Goal: Navigation & Orientation: Find specific page/section

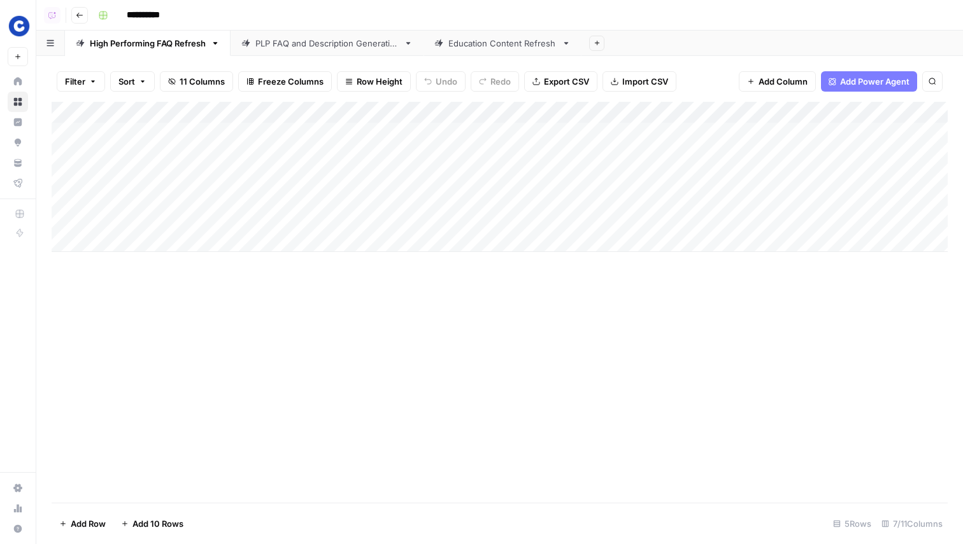
click at [220, 450] on div "Add Column" at bounding box center [500, 302] width 896 height 401
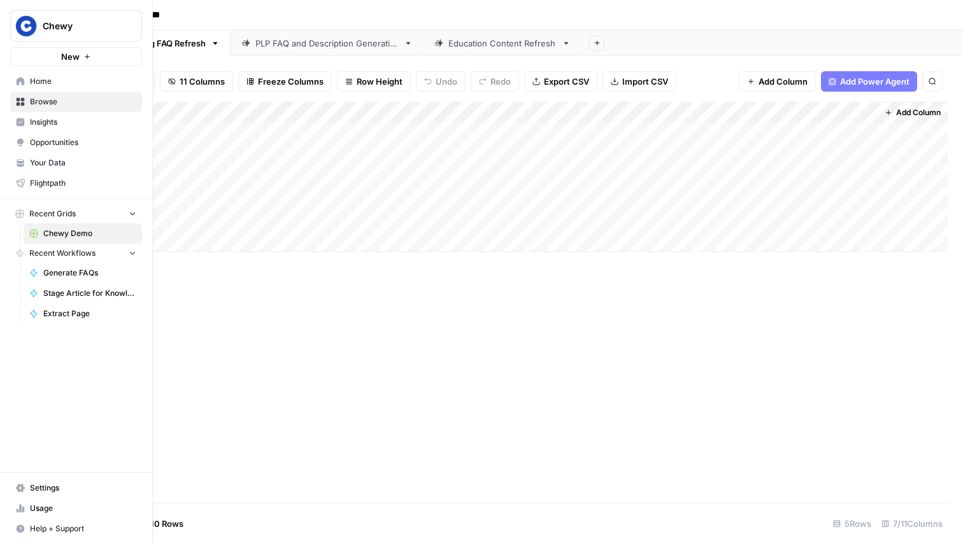
click at [59, 181] on span "Flightpath" at bounding box center [83, 183] width 106 height 11
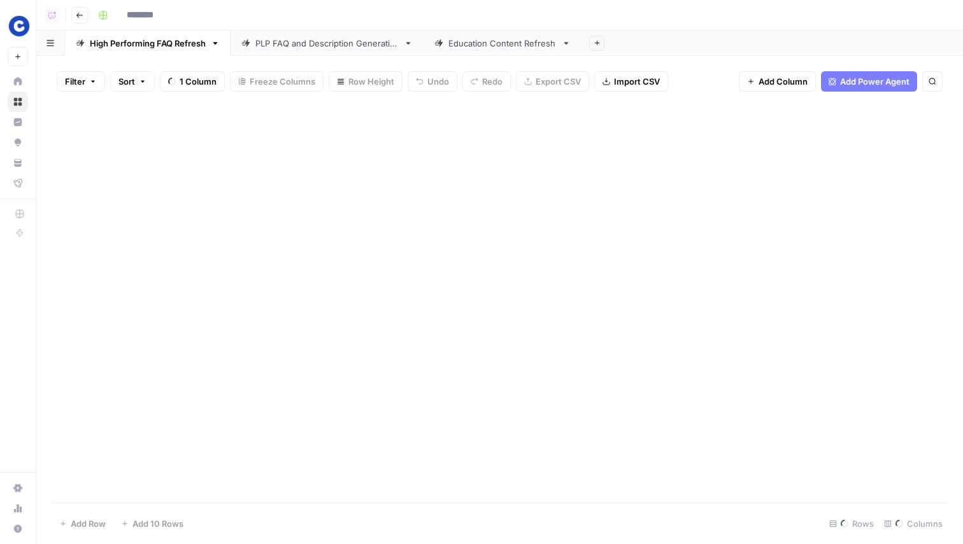
type input "**********"
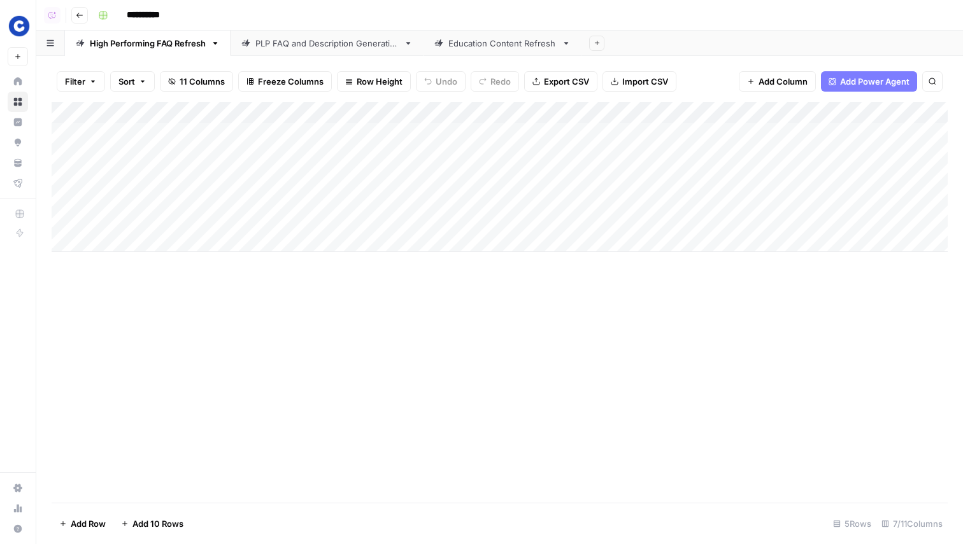
click at [507, 343] on div "Add Column" at bounding box center [500, 302] width 896 height 401
click at [383, 413] on div "Add Column" at bounding box center [500, 302] width 896 height 401
click at [309, 38] on div "PLP FAQ and Description Generation" at bounding box center [326, 43] width 143 height 13
click at [471, 38] on div "Education Content Refresh" at bounding box center [502, 43] width 108 height 13
click at [148, 54] on link "High Performing FAQ Refresh" at bounding box center [148, 43] width 166 height 25
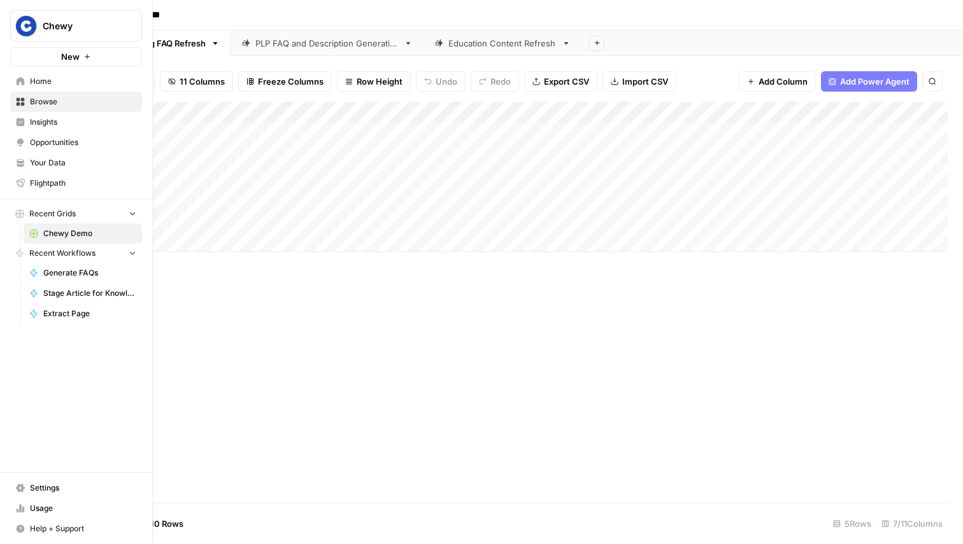
click at [73, 162] on span "Your Data" at bounding box center [83, 162] width 106 height 11
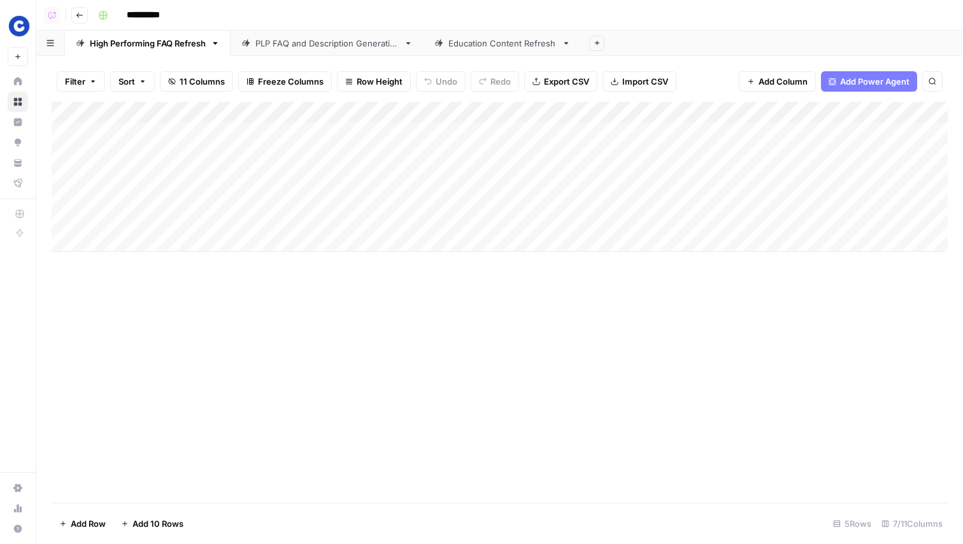
click at [694, 61] on div "Filter Sort 11 Columns Freeze Columns Row Height Undo Redo Export CSV Import CS…" at bounding box center [500, 81] width 896 height 41
click at [344, 41] on div "PLP FAQ and Description Generation" at bounding box center [326, 43] width 143 height 13
click at [770, 352] on div "Add Column" at bounding box center [500, 302] width 896 height 401
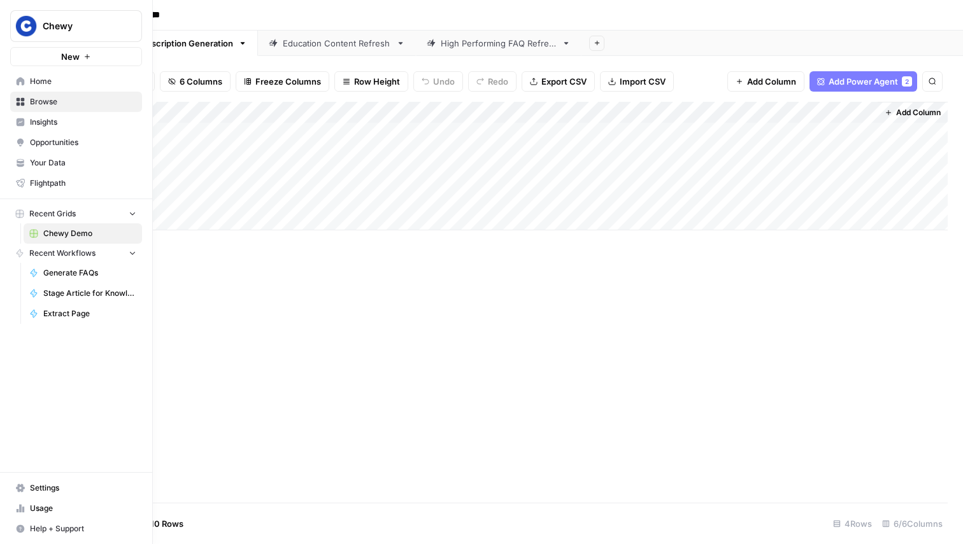
click at [60, 134] on link "Opportunities" at bounding box center [76, 142] width 132 height 20
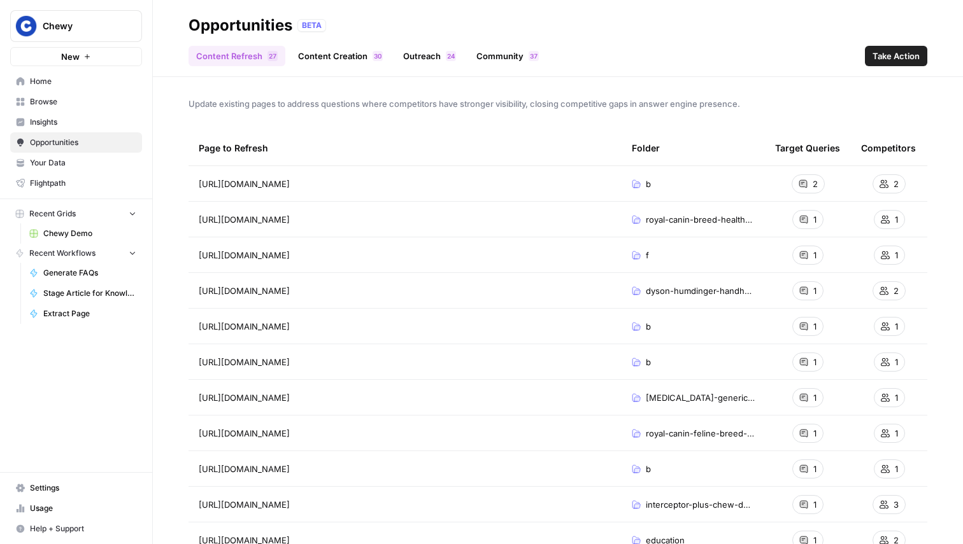
click at [351, 57] on link "Content Creation 0 3" at bounding box center [340, 56] width 100 height 20
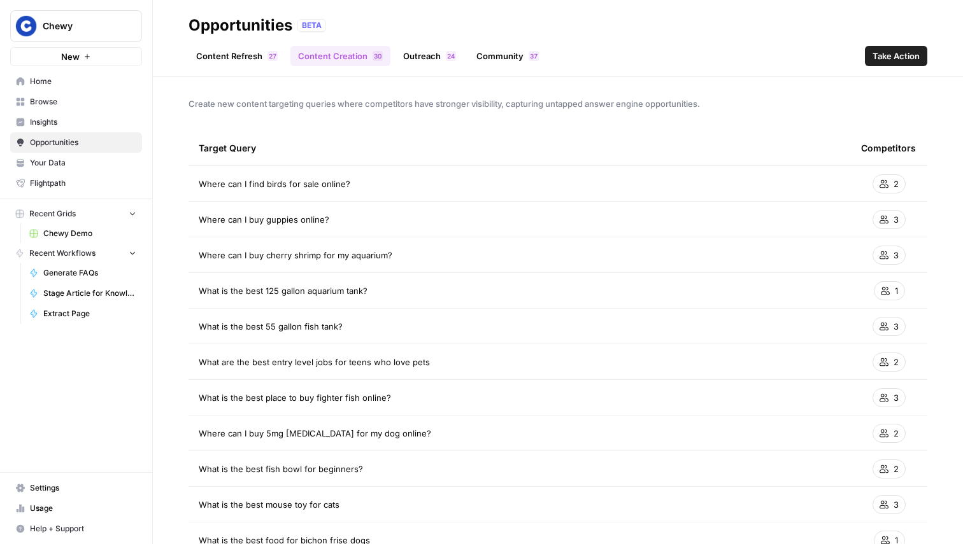
click at [429, 57] on link "Outreach 4 2" at bounding box center [429, 56] width 68 height 20
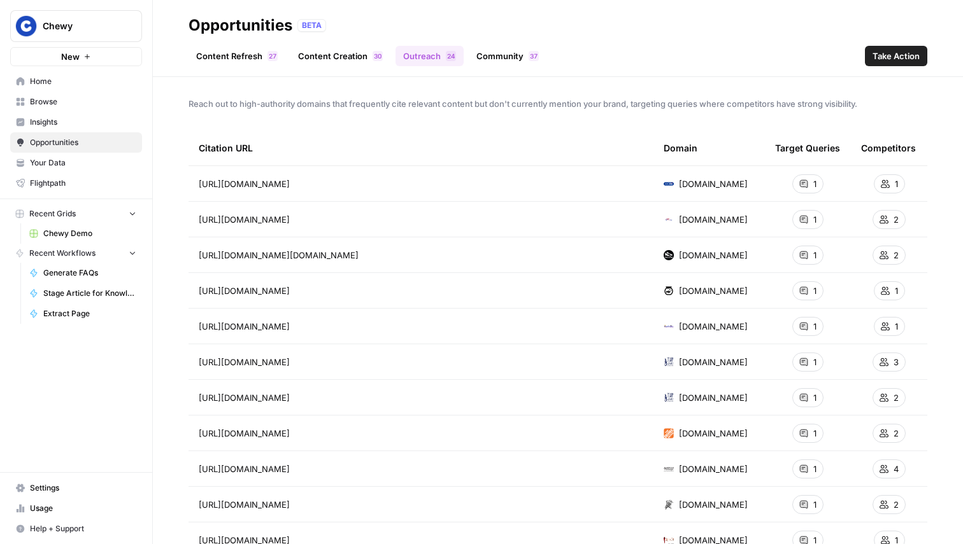
click at [512, 57] on link "Community 7 3" at bounding box center [508, 56] width 78 height 20
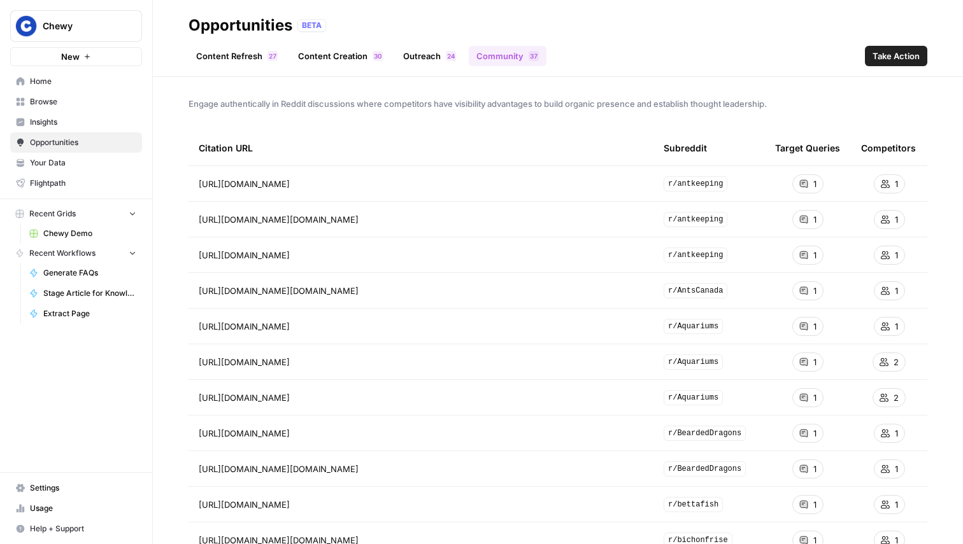
click at [236, 59] on link "Content Refresh 7 2" at bounding box center [236, 56] width 97 height 20
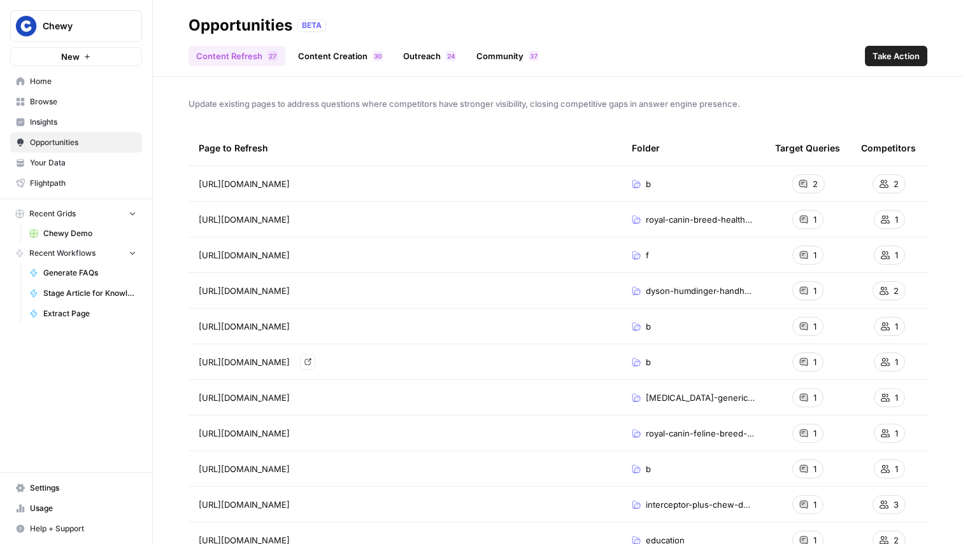
click at [290, 363] on span "https://www.chewy.com/b/interactive-dog-toys-319" at bounding box center [244, 362] width 91 height 13
click at [348, 152] on div "Page to Refresh" at bounding box center [405, 148] width 413 height 35
click at [101, 82] on span "Home" at bounding box center [83, 81] width 106 height 11
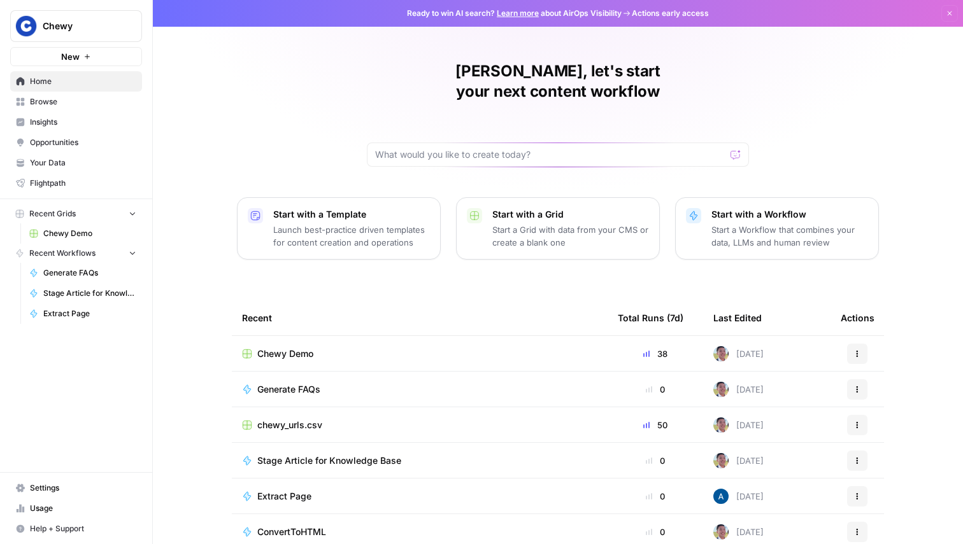
click at [337, 73] on div "Justina, let's start your next content workflow Start with a Template Launch be…" at bounding box center [558, 303] width 810 height 606
click at [280, 100] on div "Justina, let's start your next content workflow Start with a Template Launch be…" at bounding box center [558, 303] width 810 height 606
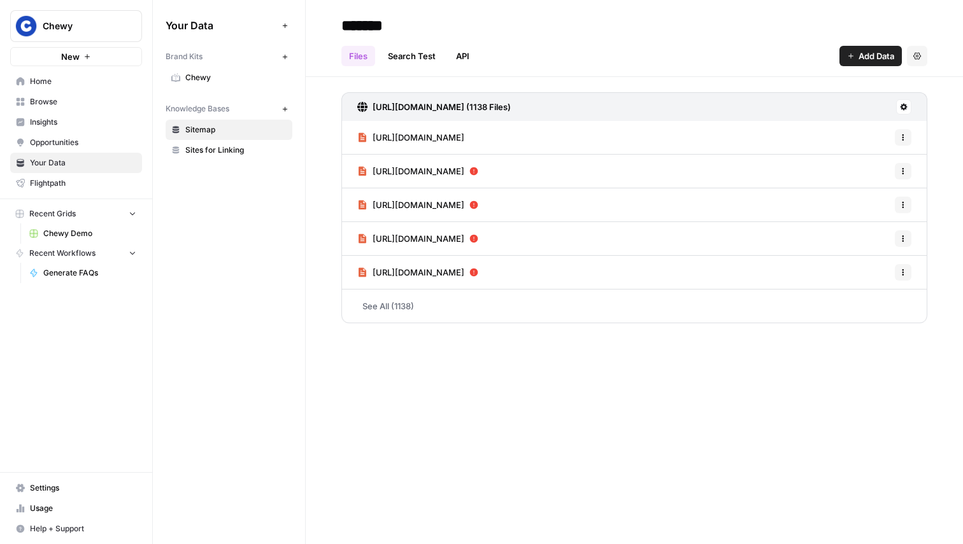
click at [92, 96] on link "Browse" at bounding box center [76, 102] width 132 height 20
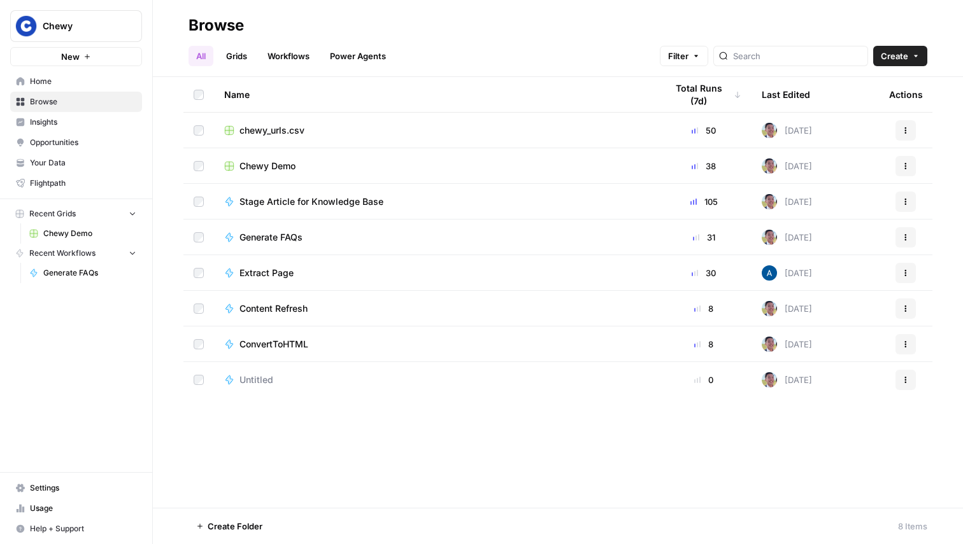
click at [276, 165] on span "Chewy Demo" at bounding box center [267, 166] width 56 height 13
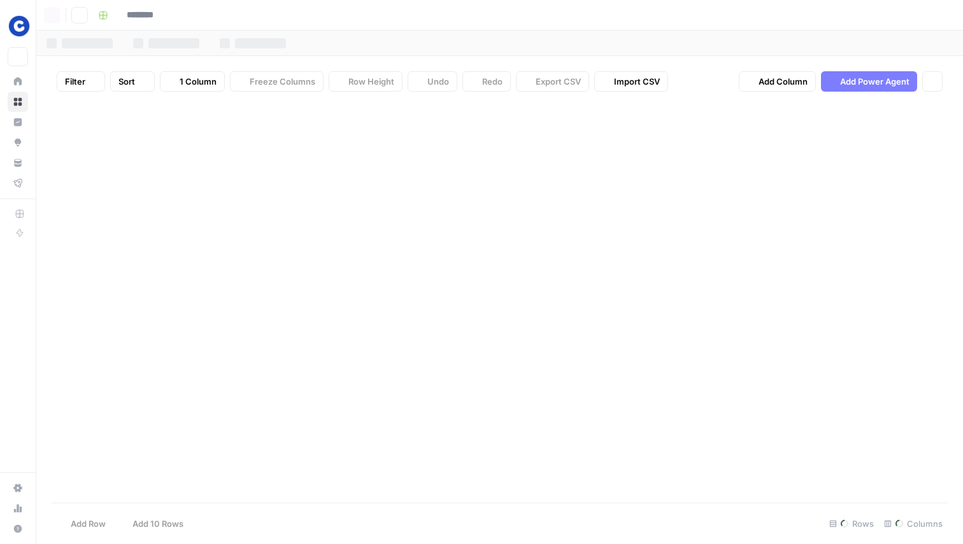
type input "**********"
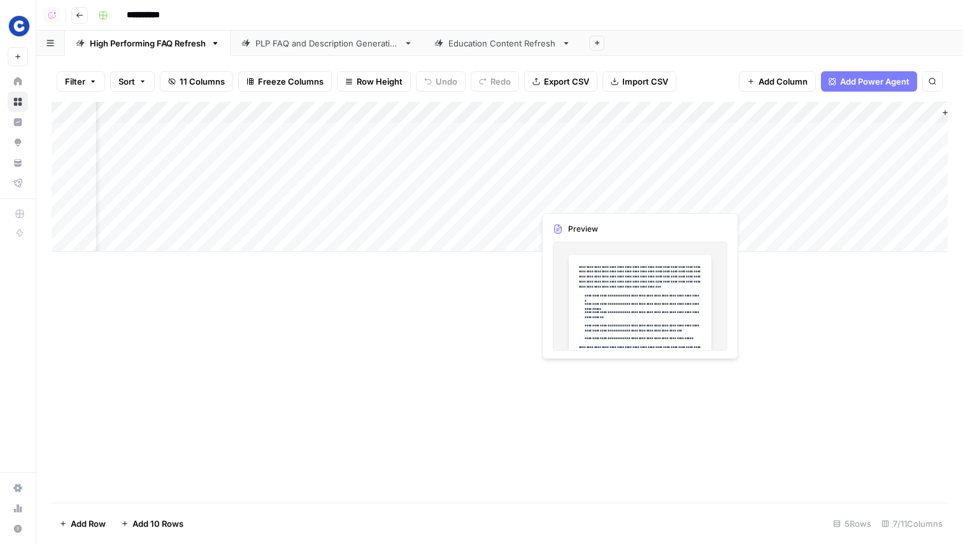
scroll to position [0, 117]
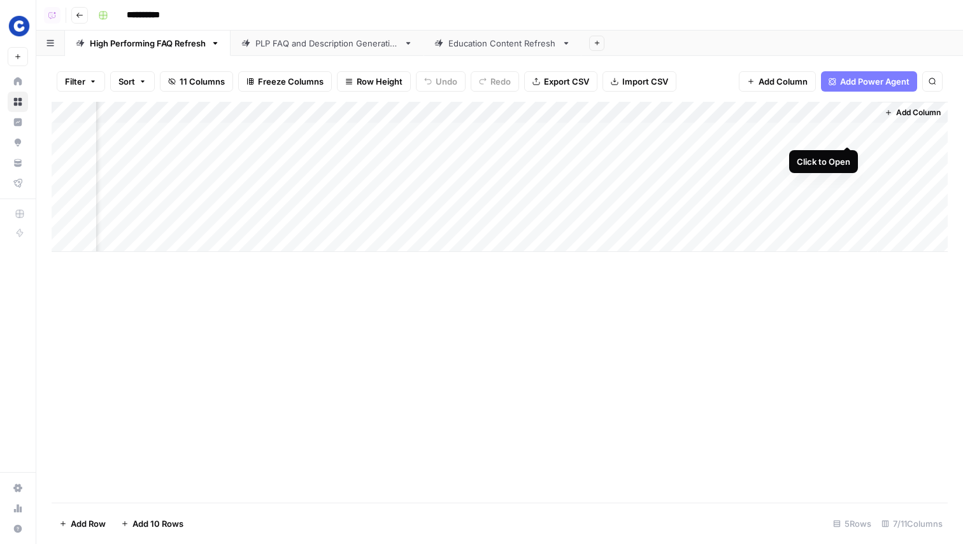
click at [847, 131] on div "Add Column" at bounding box center [500, 177] width 896 height 150
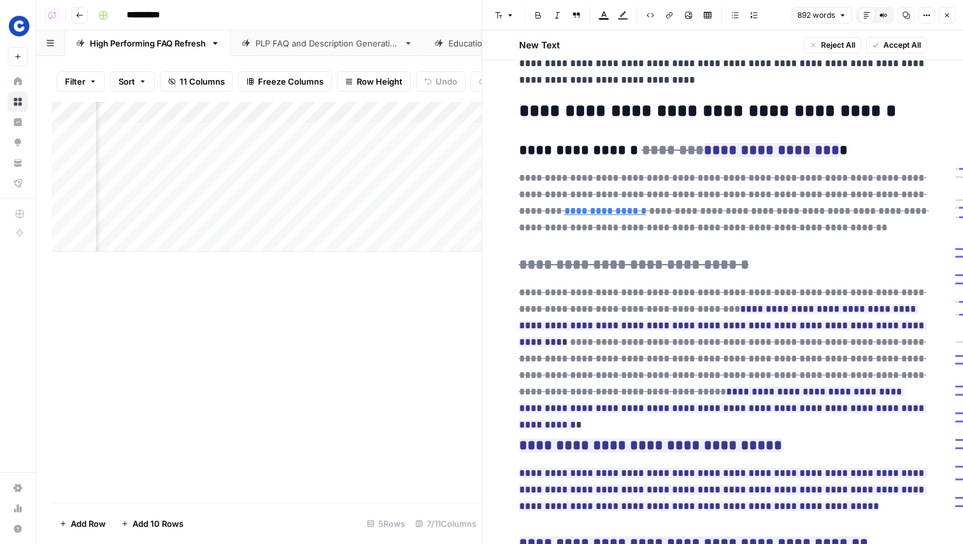
scroll to position [391, 0]
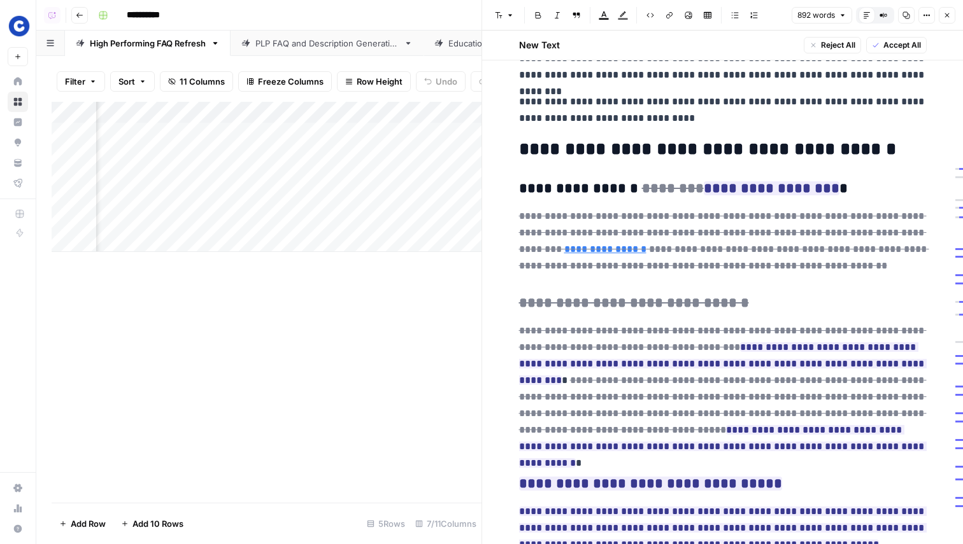
click at [945, 17] on icon "button" at bounding box center [947, 15] width 8 height 8
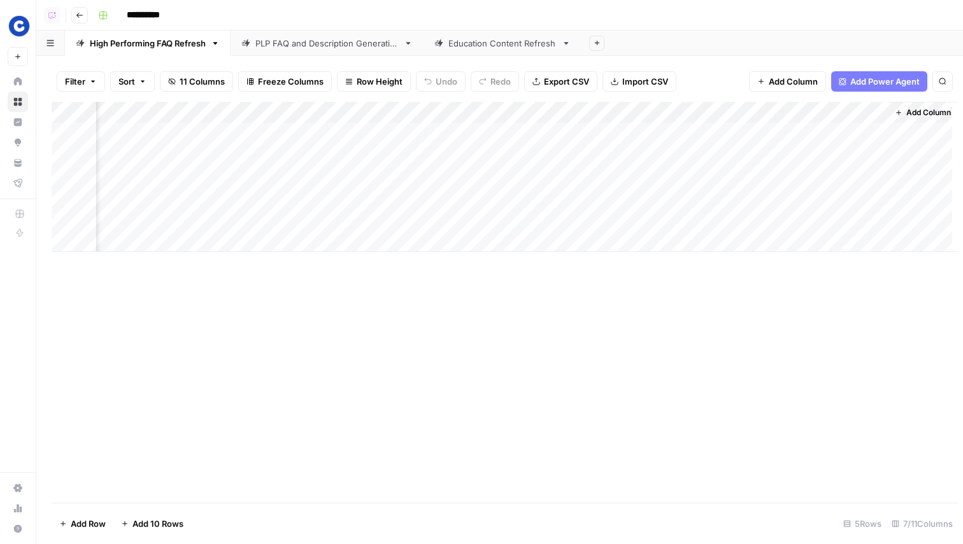
scroll to position [0, 101]
click at [459, 46] on div "Education Content Refresh" at bounding box center [502, 43] width 108 height 13
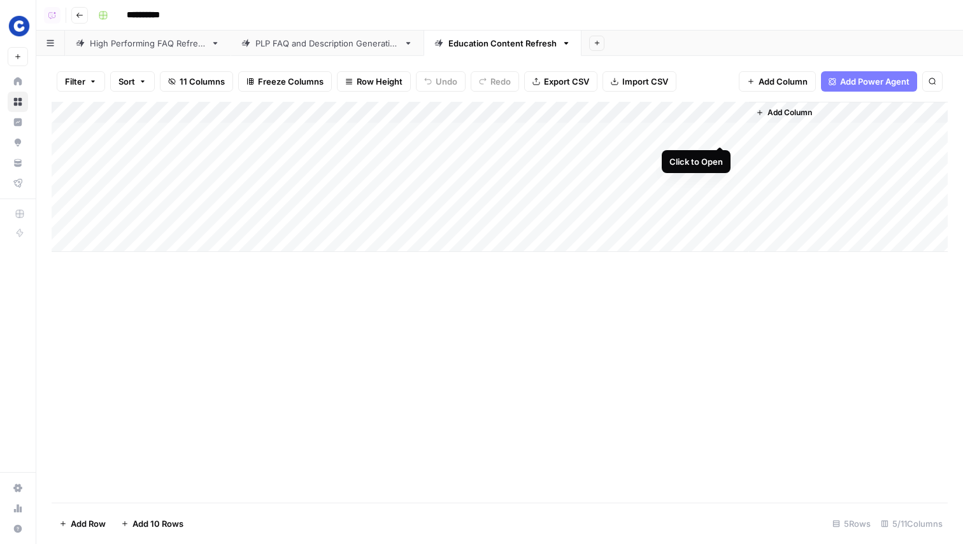
click at [723, 130] on div "Add Column" at bounding box center [500, 177] width 896 height 150
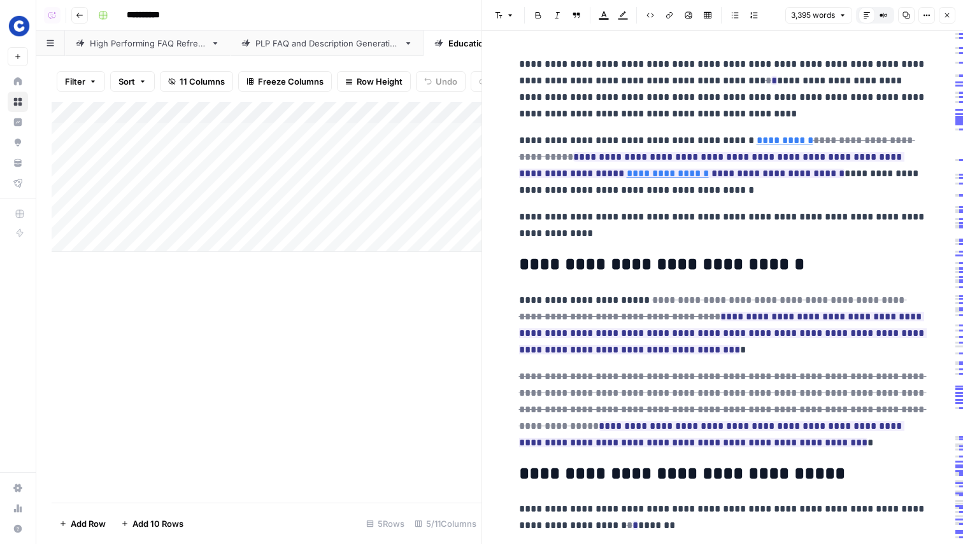
click at [946, 14] on icon "button" at bounding box center [947, 15] width 8 height 8
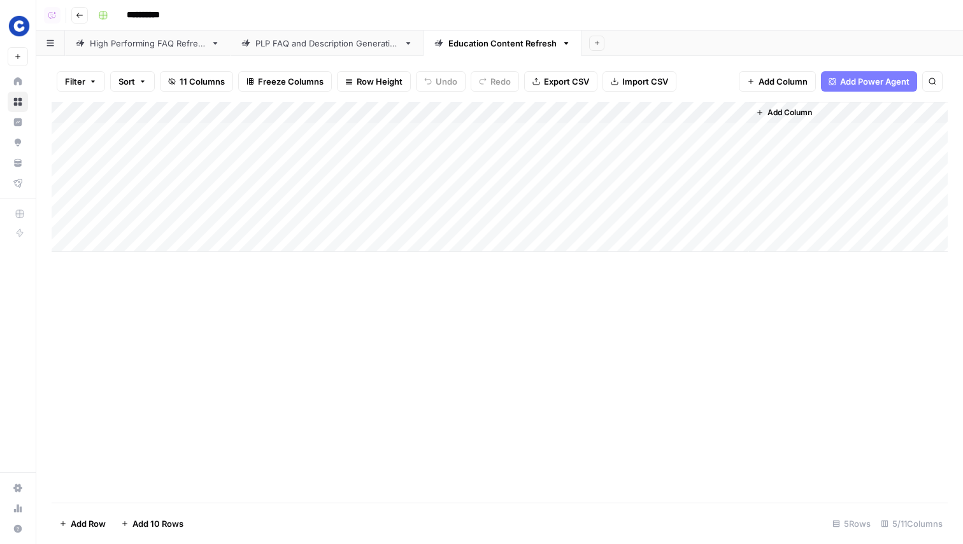
click at [316, 50] on link "PLP FAQ and Description Generation" at bounding box center [326, 43] width 193 height 25
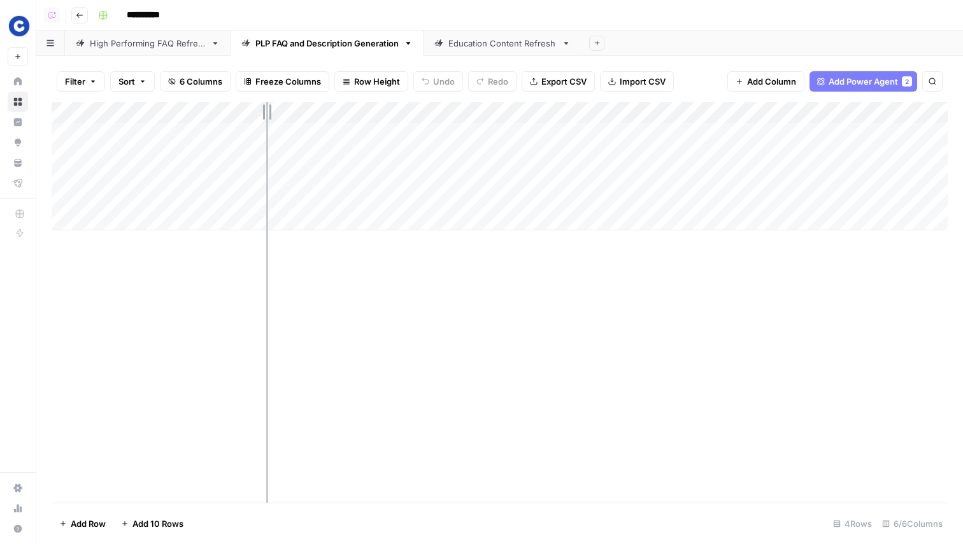
drag, startPoint x: 278, startPoint y: 105, endPoint x: 264, endPoint y: 108, distance: 14.2
click at [264, 108] on div "Add Column" at bounding box center [500, 166] width 896 height 129
click at [169, 46] on div "High Performing FAQ Refresh" at bounding box center [148, 43] width 116 height 13
click at [274, 41] on div "PLP FAQ and Description Generation" at bounding box center [326, 43] width 143 height 13
click at [488, 39] on div "Education Content Refresh" at bounding box center [502, 43] width 108 height 13
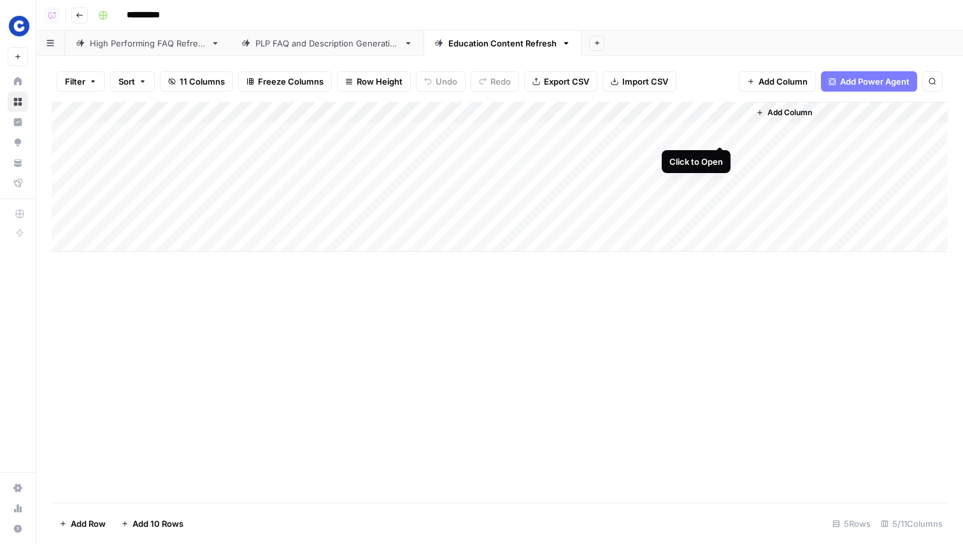
click at [719, 133] on div "Add Column" at bounding box center [500, 177] width 896 height 150
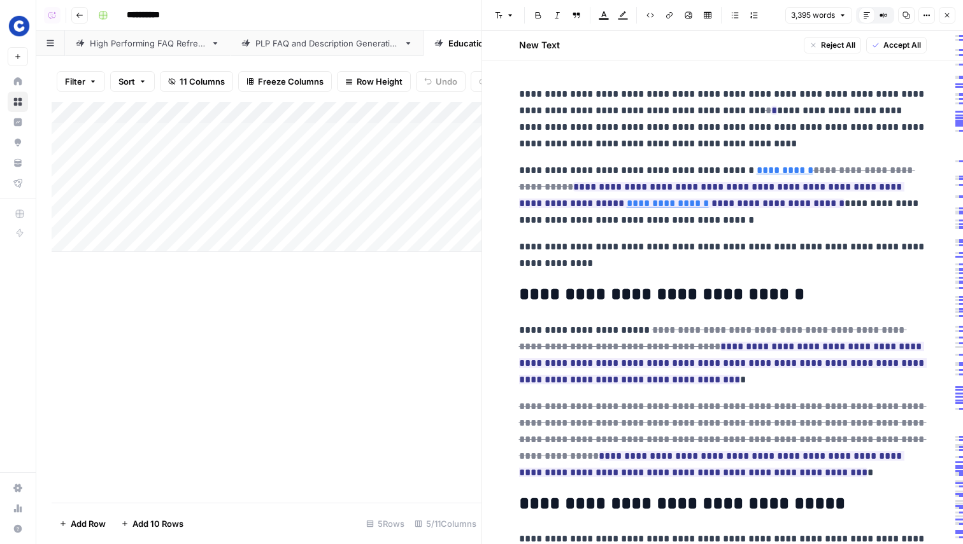
click at [945, 16] on icon "button" at bounding box center [947, 15] width 8 height 8
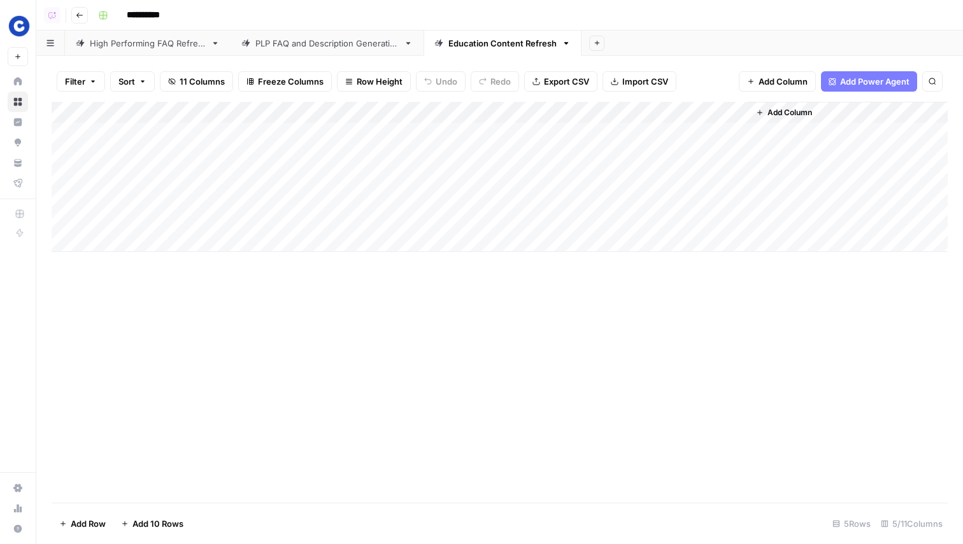
click at [294, 48] on div "PLP FAQ and Description Generation" at bounding box center [326, 43] width 143 height 13
drag, startPoint x: 326, startPoint y: 48, endPoint x: 198, endPoint y: 47, distance: 128.0
click at [198, 47] on div "High Performing FAQ Refresh PLP FAQ and Description Generation Education Conten…" at bounding box center [499, 43] width 926 height 25
drag, startPoint x: 490, startPoint y: 49, endPoint x: 343, endPoint y: 48, distance: 147.1
click at [343, 48] on div "PLP FAQ and Description Generation High Performing FAQ Refresh Education Conten…" at bounding box center [499, 43] width 926 height 25
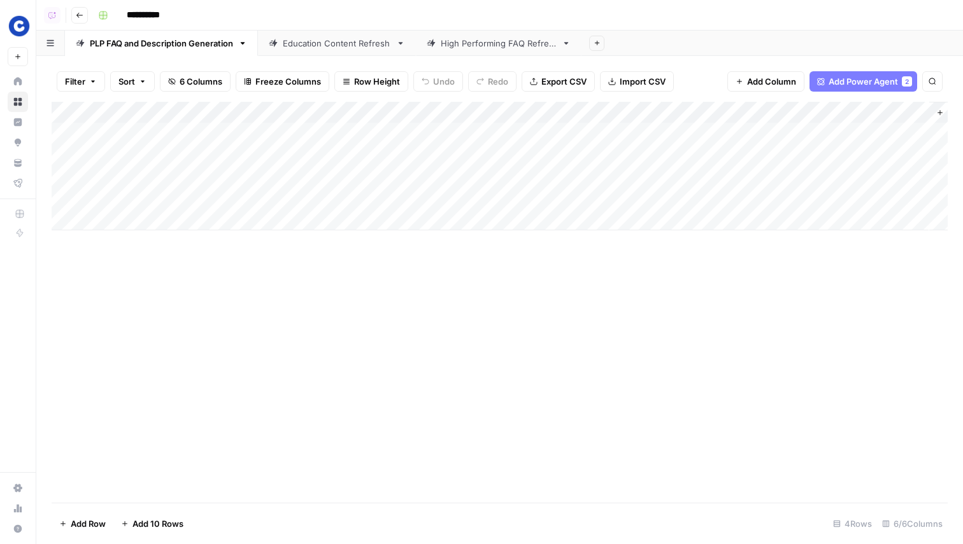
click at [446, 365] on div "Add Column" at bounding box center [500, 302] width 896 height 401
click at [406, 344] on div "Add Column" at bounding box center [500, 302] width 896 height 401
